Goal: Check status: Check status

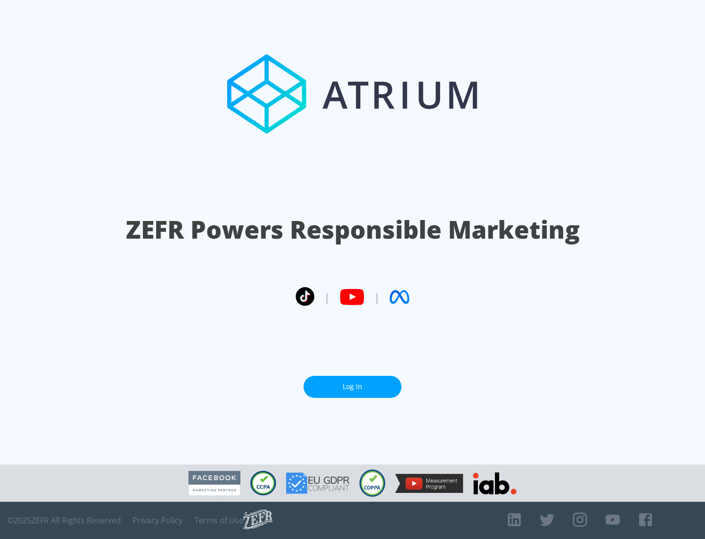
click at [353, 387] on link "Log In" at bounding box center [353, 387] width 98 height 22
